Goal: Information Seeking & Learning: Learn about a topic

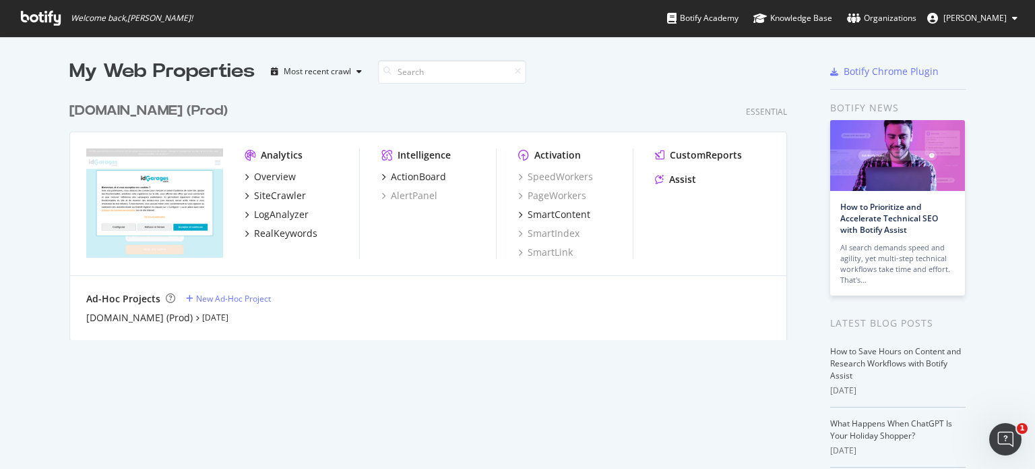
click at [984, 8] on button "[PERSON_NAME]" at bounding box center [973, 18] width 112 height 22
click at [646, 94] on div "[DOMAIN_NAME] (Prod) Essential Analytics Overview SiteCrawler LogAnalyzer RealK…" at bounding box center [433, 212] width 729 height 255
click at [971, 24] on button "[PERSON_NAME]" at bounding box center [973, 18] width 112 height 22
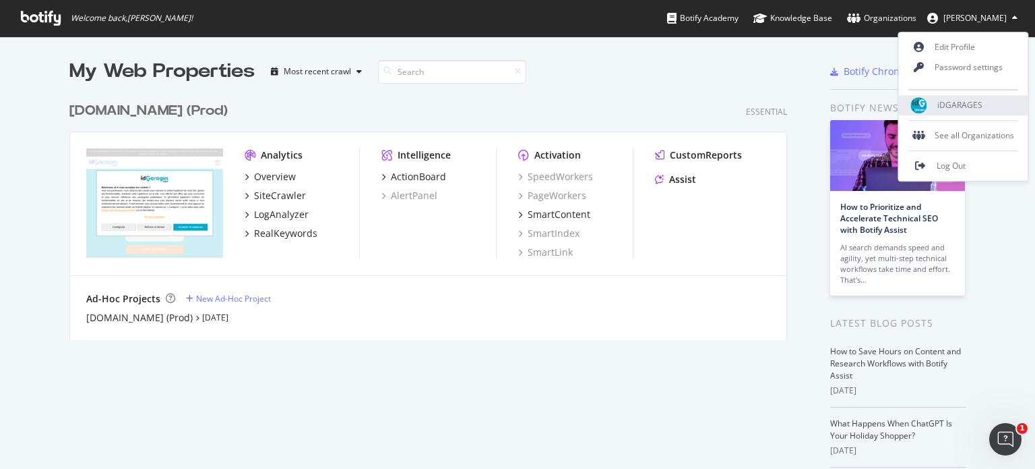
click at [986, 101] on div "iDGARAGES" at bounding box center [963, 105] width 129 height 20
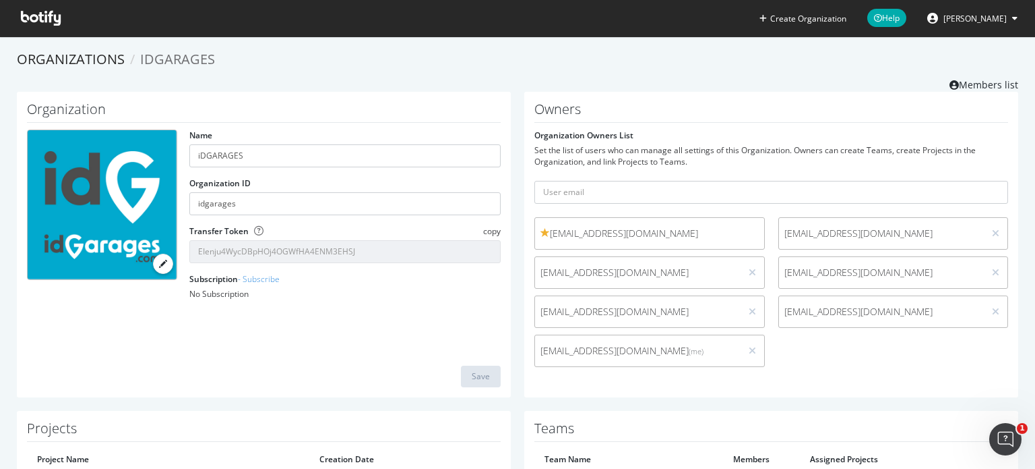
click at [44, 13] on icon at bounding box center [41, 18] width 40 height 15
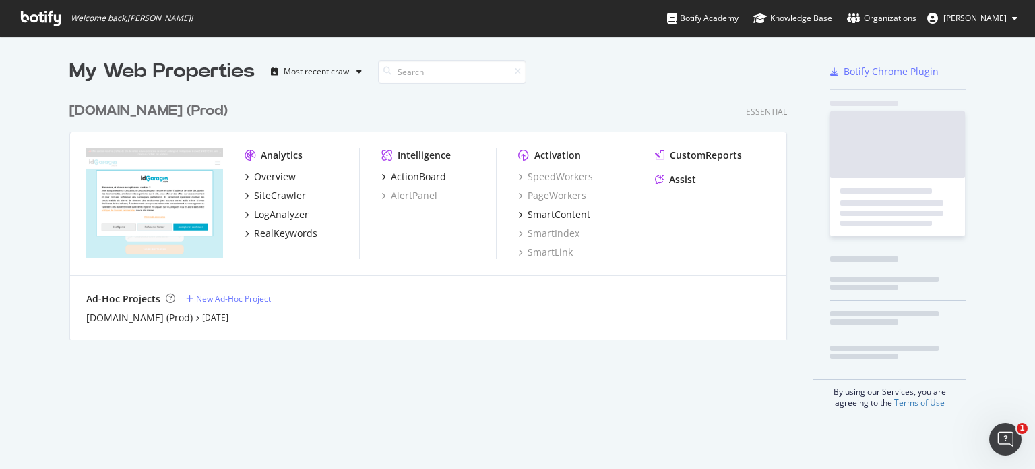
scroll to position [458, 1015]
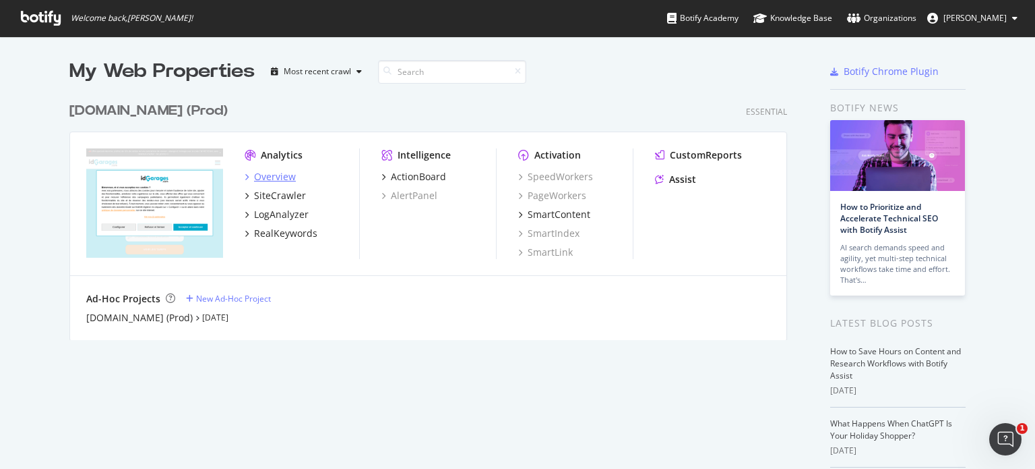
click at [279, 175] on div "Overview" at bounding box center [275, 176] width 42 height 13
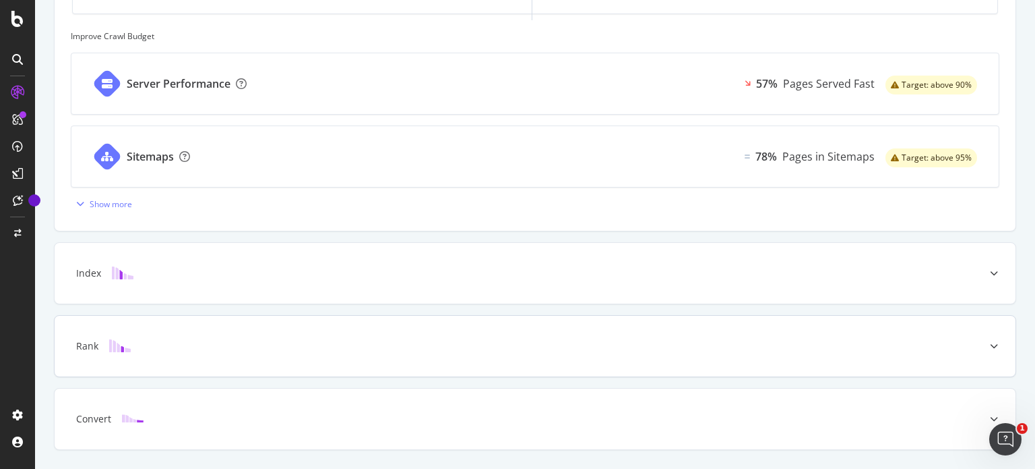
scroll to position [576, 0]
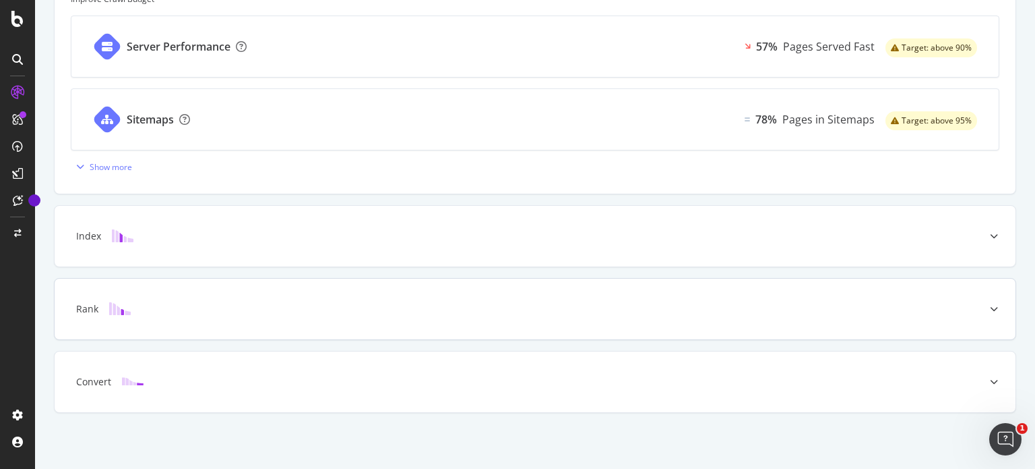
drag, startPoint x: 284, startPoint y: 239, endPoint x: 316, endPoint y: 297, distance: 66.4
click at [284, 239] on div "Index" at bounding box center [514, 235] width 908 height 13
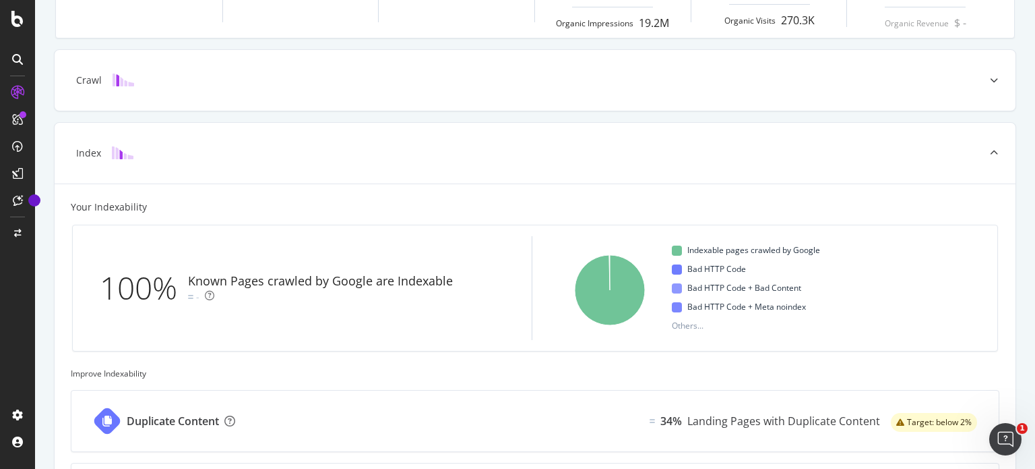
scroll to position [239, 0]
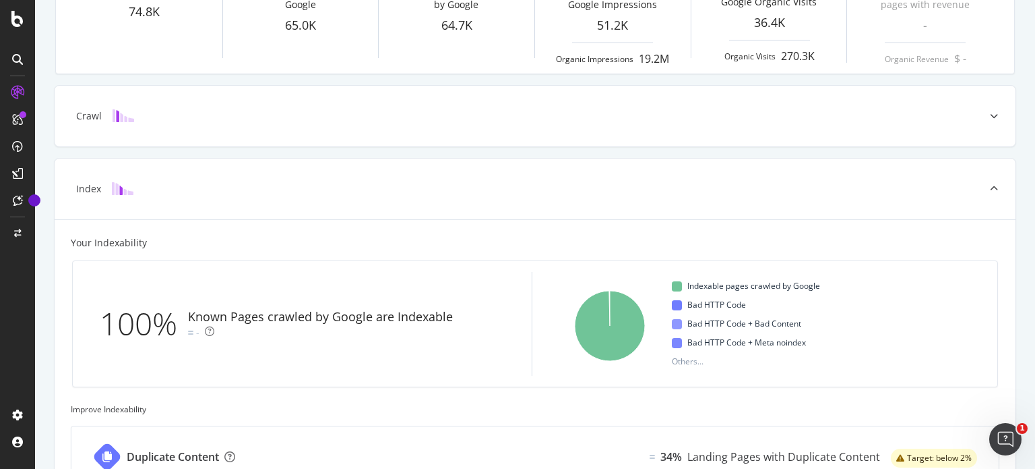
click at [16, 54] on icon at bounding box center [17, 59] width 11 height 11
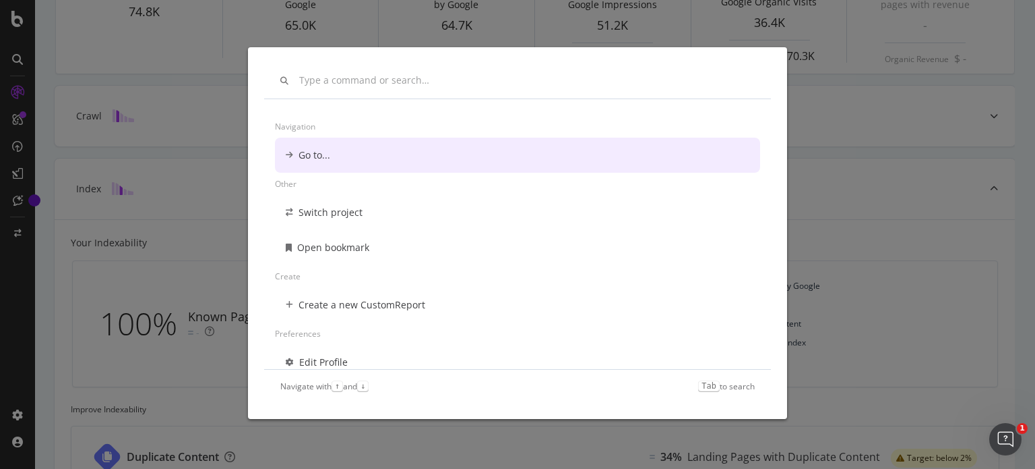
click at [146, 78] on div "Navigation Go to... Other Switch project Open bookmark Create Create a new Cust…" at bounding box center [517, 234] width 1035 height 469
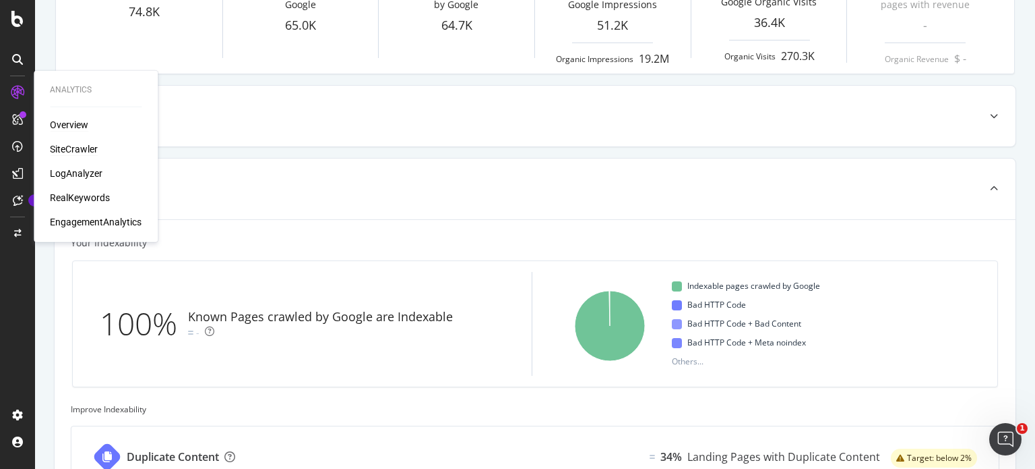
click at [84, 149] on div "SiteCrawler" at bounding box center [74, 148] width 48 height 13
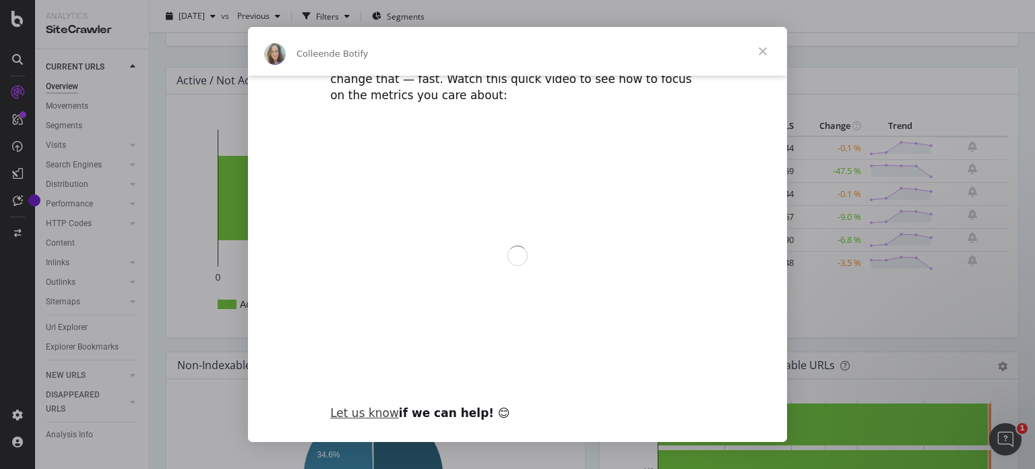
scroll to position [76, 0]
click at [766, 48] on span "Fermer" at bounding box center [763, 51] width 49 height 49
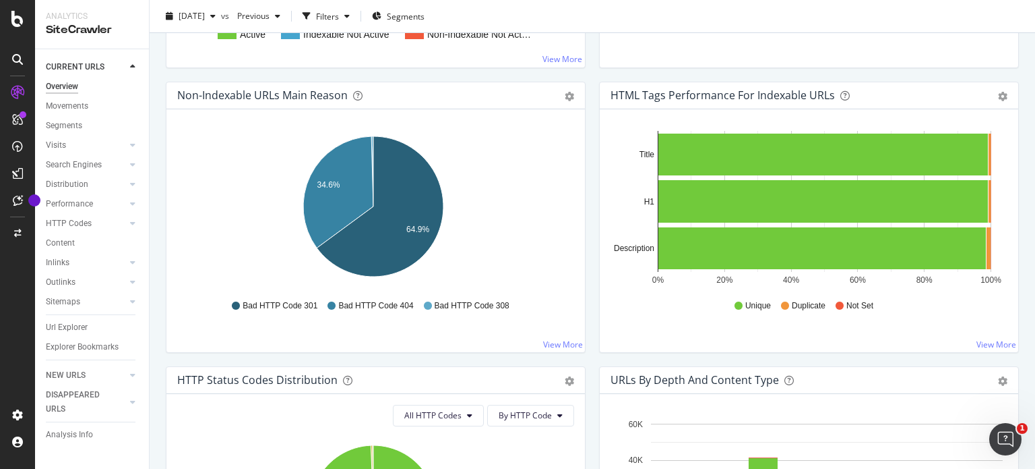
scroll to position [0, 0]
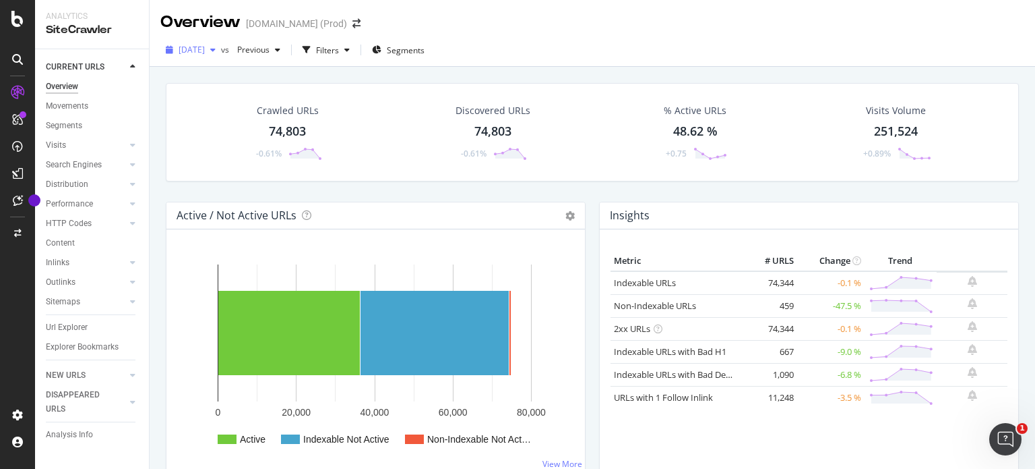
click at [216, 59] on div "[DATE]" at bounding box center [190, 50] width 61 height 20
click at [526, 38] on div "[DATE] vs Previous Filters Segments" at bounding box center [593, 50] width 886 height 33
click at [221, 48] on div "button" at bounding box center [213, 50] width 16 height 8
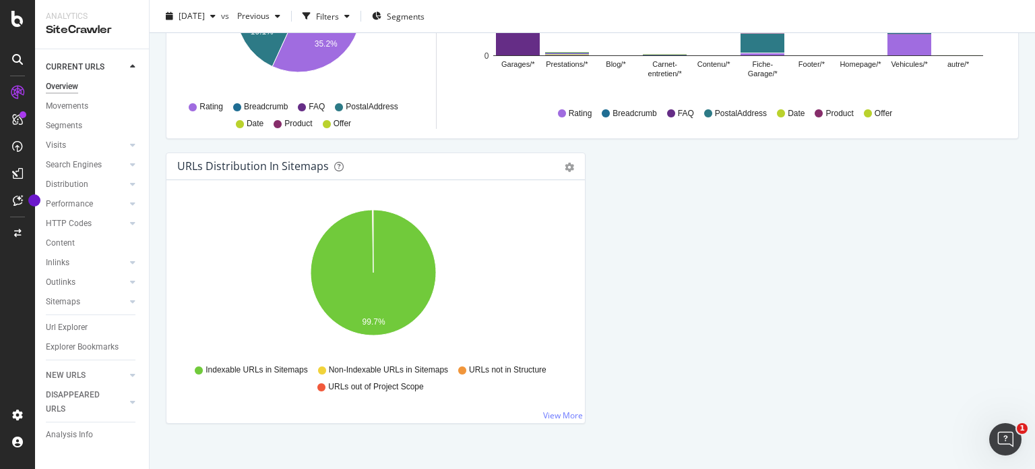
scroll to position [1484, 0]
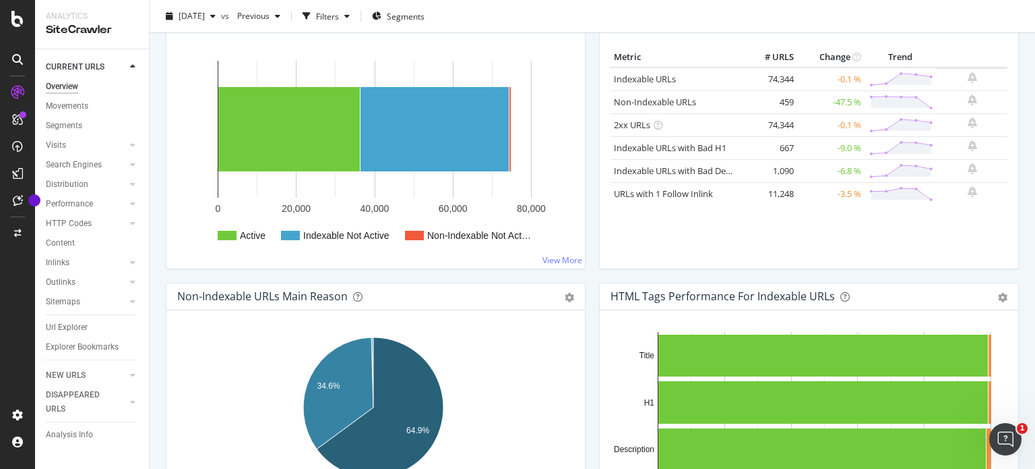
scroll to position [0, 0]
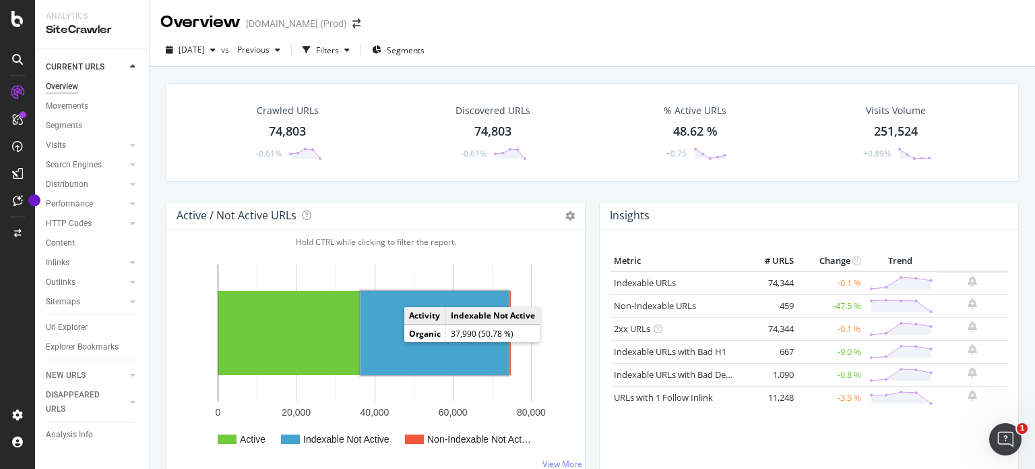
click at [393, 338] on rect "A chart." at bounding box center [435, 333] width 148 height 84
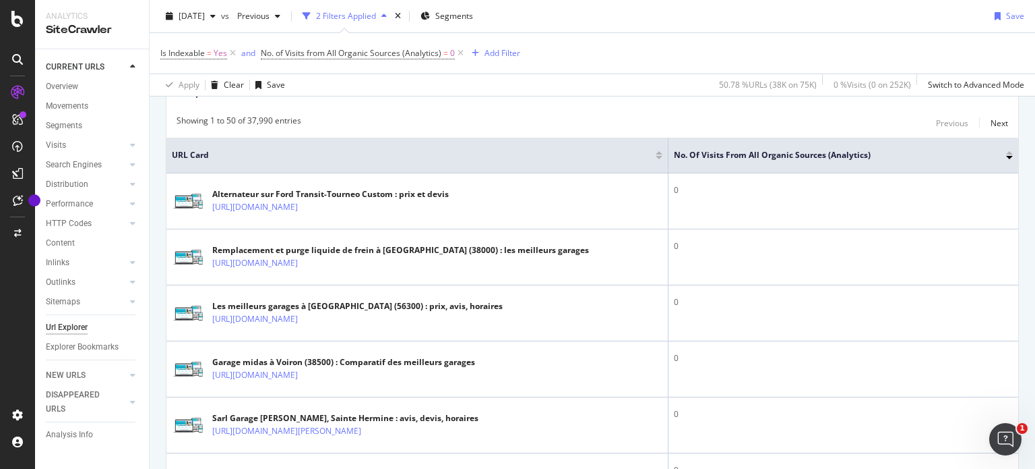
scroll to position [337, 0]
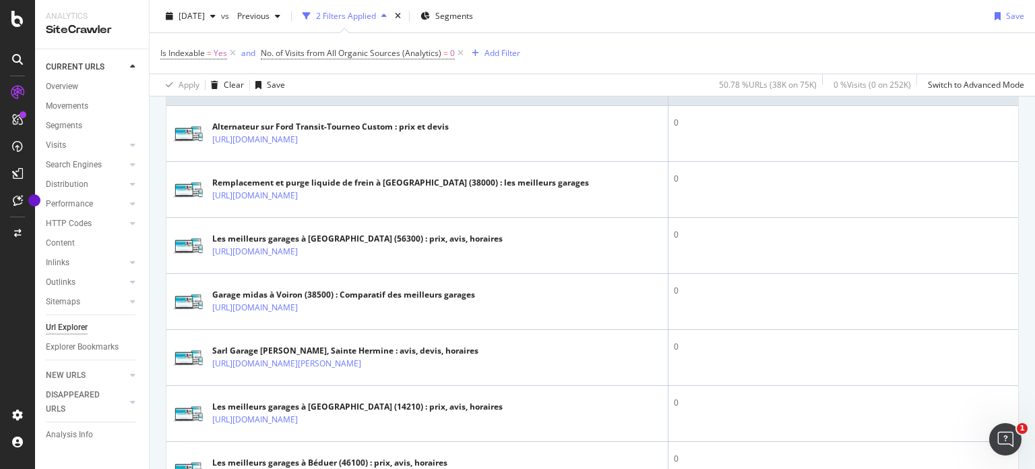
click at [63, 250] on div "Content" at bounding box center [97, 243] width 103 height 20
click at [69, 245] on div "Content" at bounding box center [60, 243] width 29 height 14
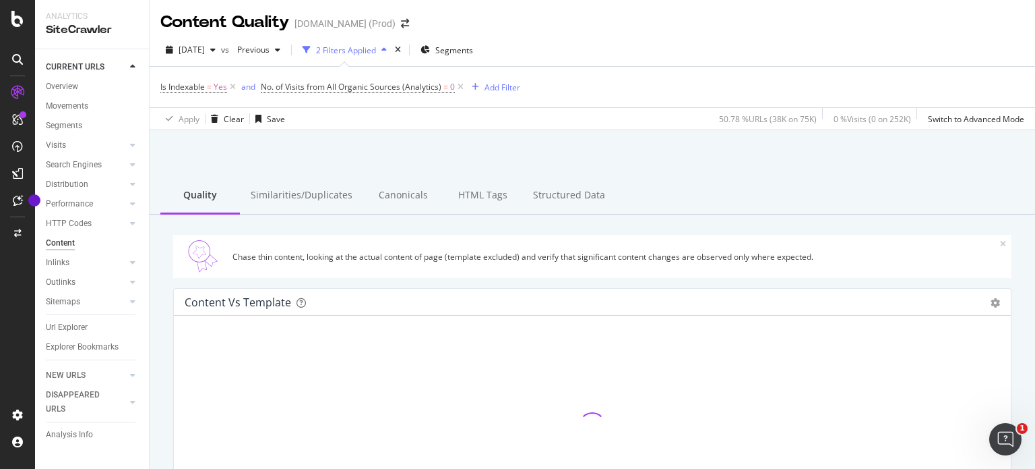
click at [265, 146] on div at bounding box center [592, 164] width 853 height 57
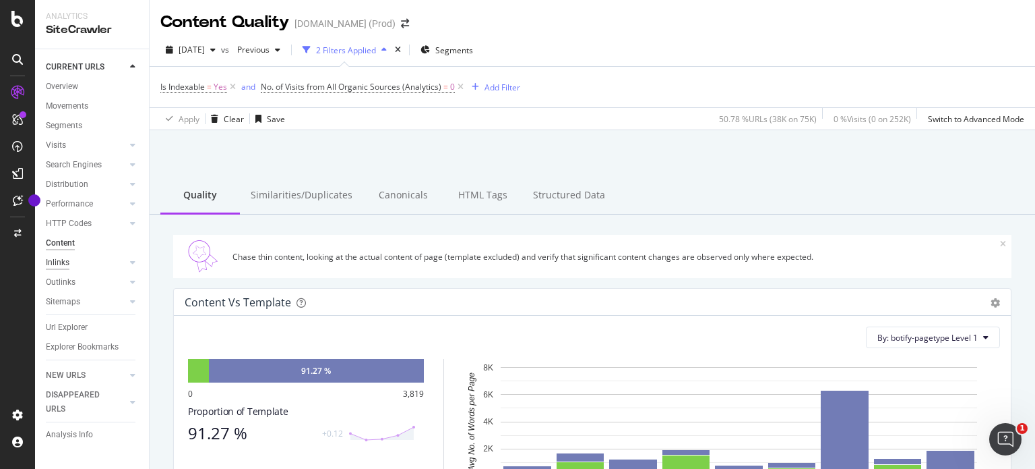
click at [53, 262] on div "Inlinks" at bounding box center [58, 262] width 24 height 14
click at [362, 145] on div at bounding box center [592, 164] width 853 height 57
